Goal: Find specific page/section: Find specific page/section

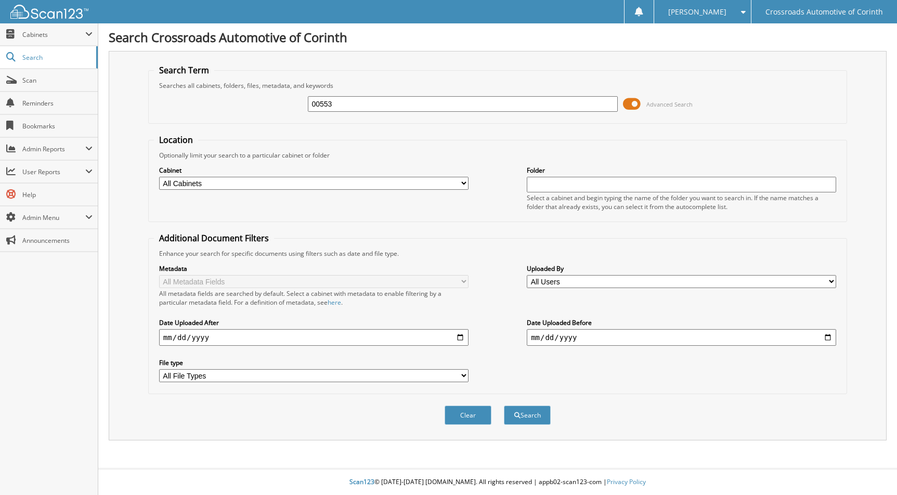
type input "005536"
drag, startPoint x: 346, startPoint y: 103, endPoint x: 252, endPoint y: 102, distance: 94.1
click at [253, 101] on div "005536 Advanced Search" at bounding box center [498, 104] width 688 height 28
click at [42, 54] on span "Search" at bounding box center [56, 57] width 69 height 9
click at [66, 36] on span "Cabinets" at bounding box center [53, 34] width 63 height 9
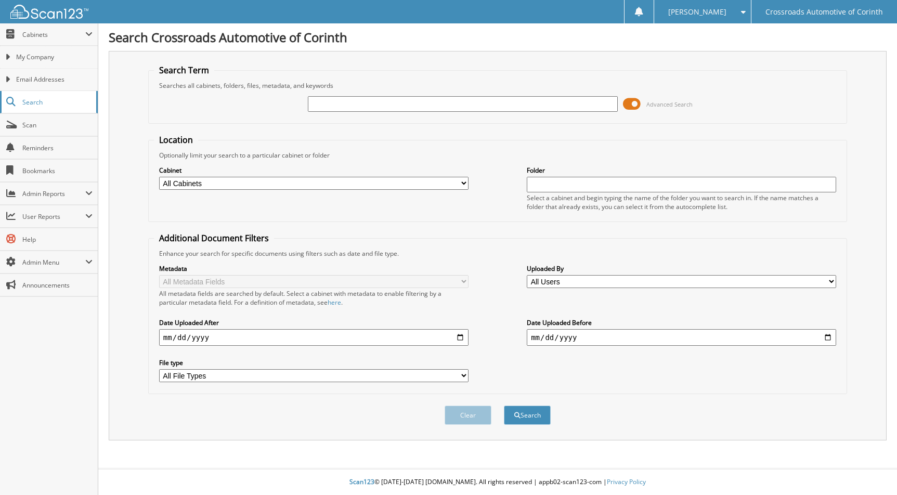
click at [60, 101] on span "Search" at bounding box center [56, 102] width 69 height 9
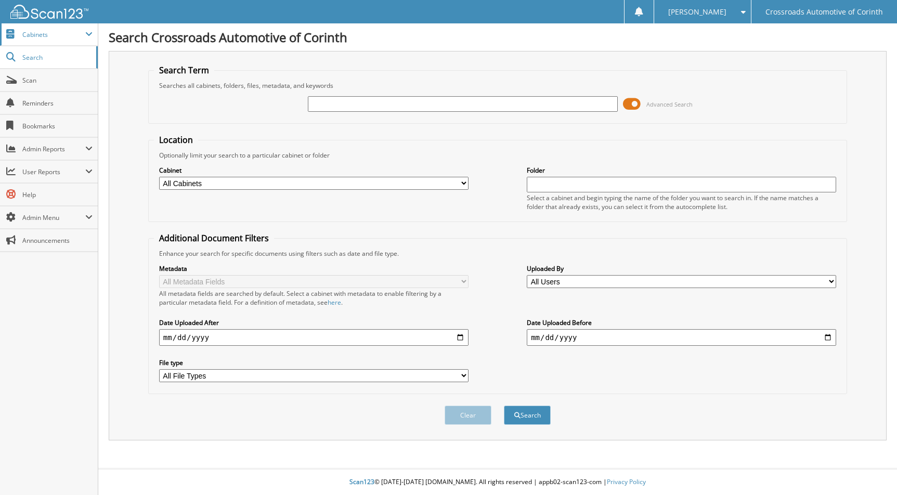
click at [55, 28] on span "Cabinets" at bounding box center [49, 34] width 98 height 22
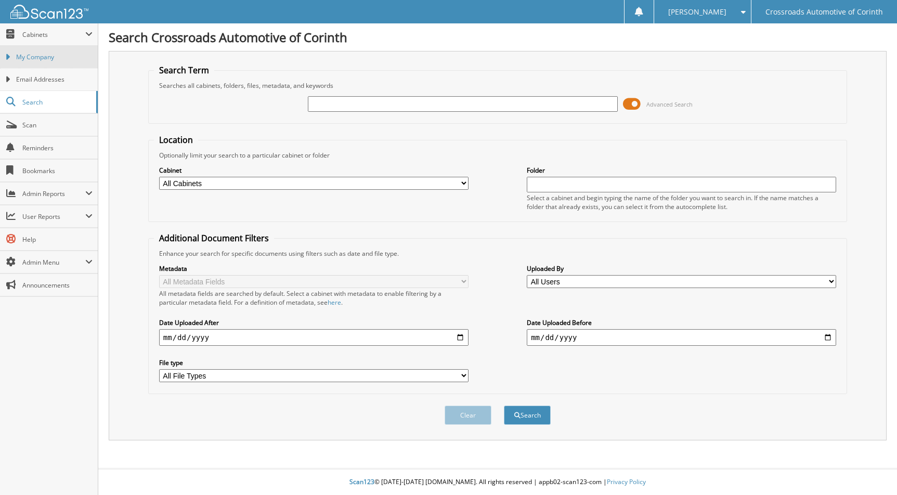
click at [56, 60] on span "My Company" at bounding box center [54, 57] width 76 height 9
